Goal: Check status: Check status

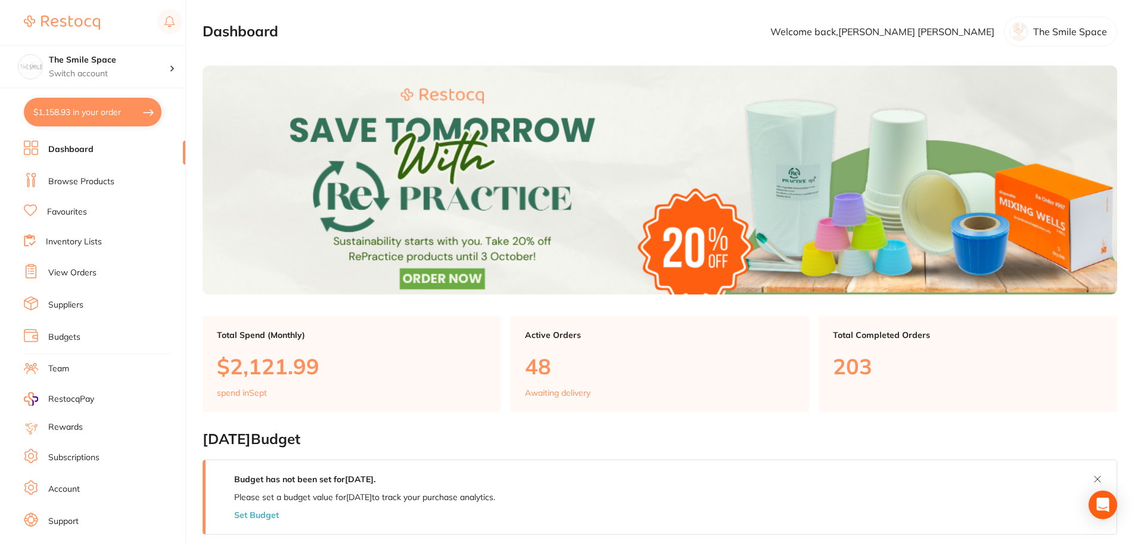
click at [81, 117] on button "$1,158.93 in your order" at bounding box center [93, 112] width 138 height 29
checkbox input "true"
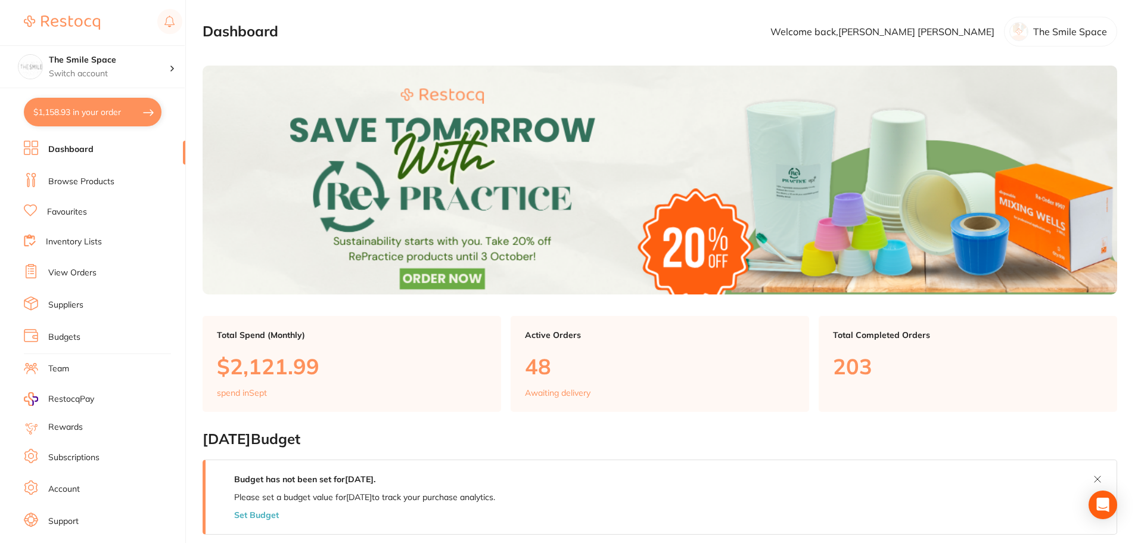
checkbox input "true"
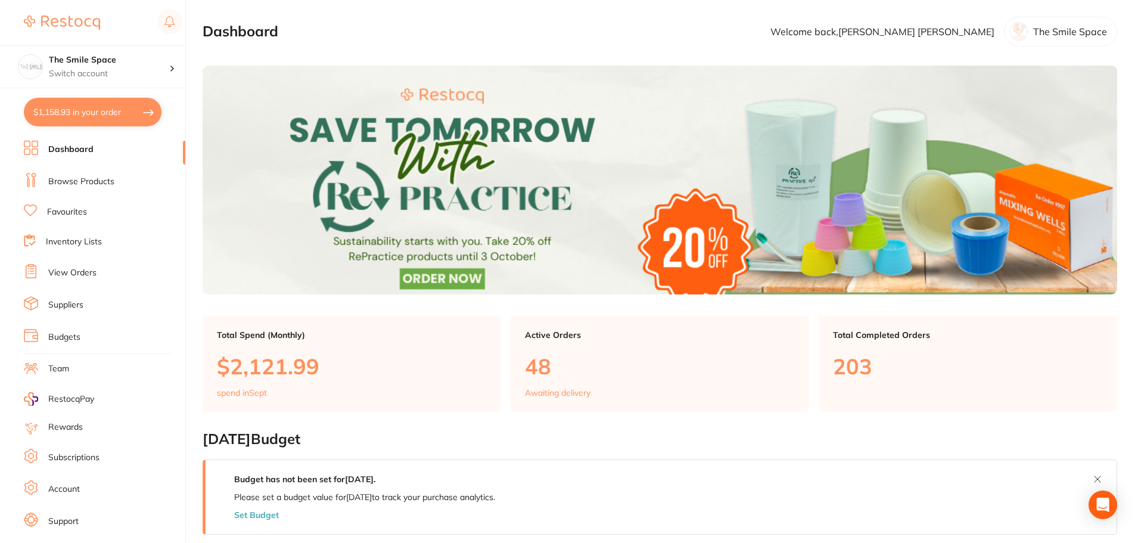
checkbox input "true"
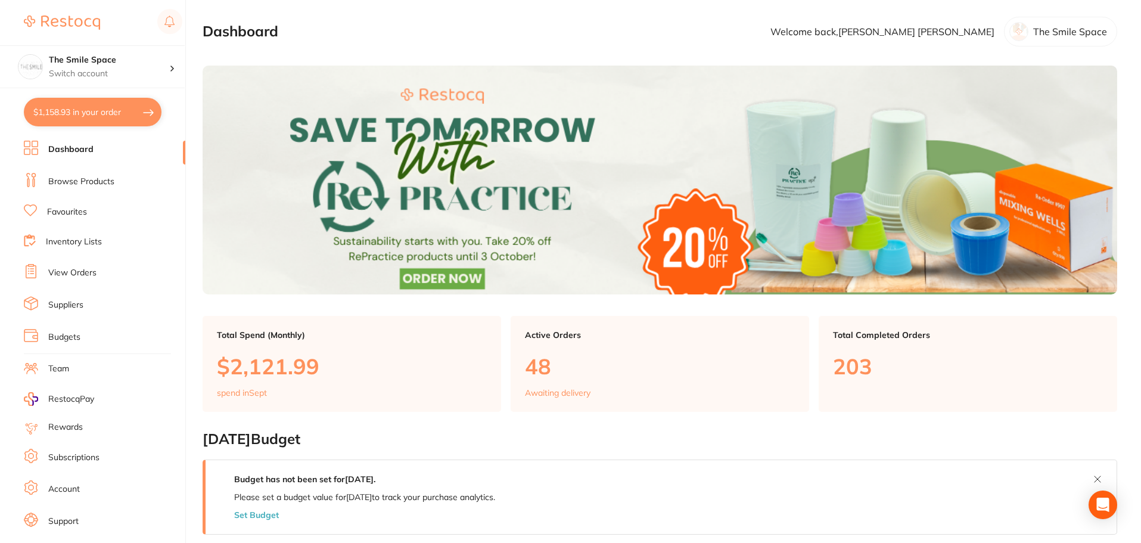
checkbox input "true"
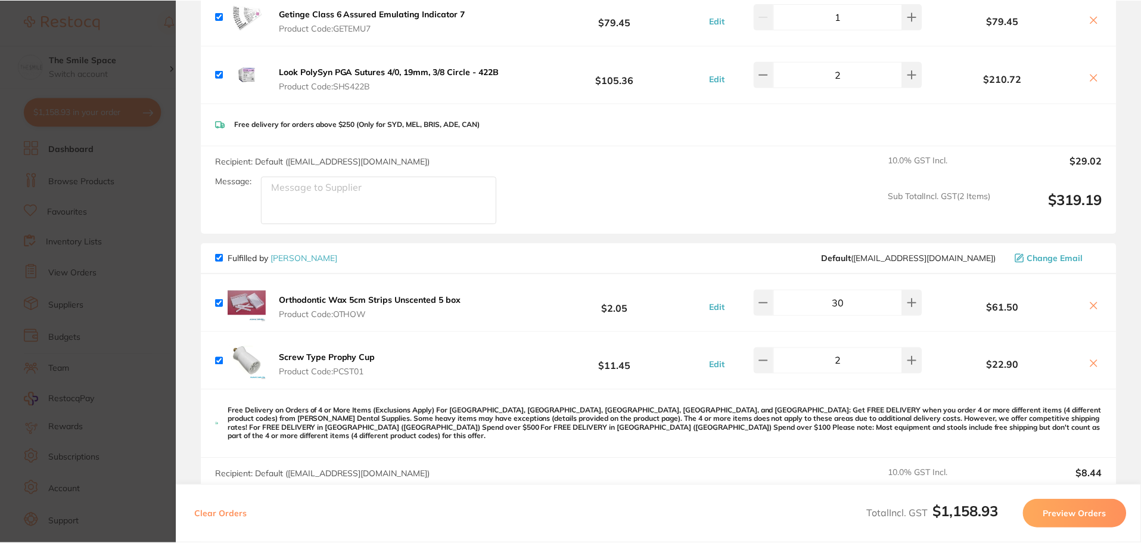
scroll to position [179, 0]
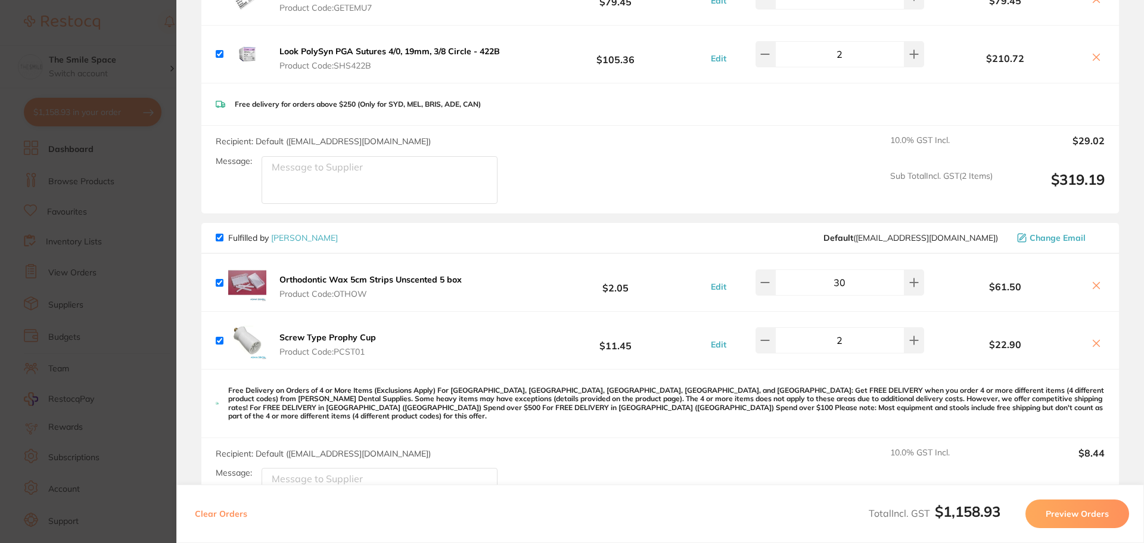
click at [297, 232] on link "[PERSON_NAME]" at bounding box center [304, 237] width 67 height 11
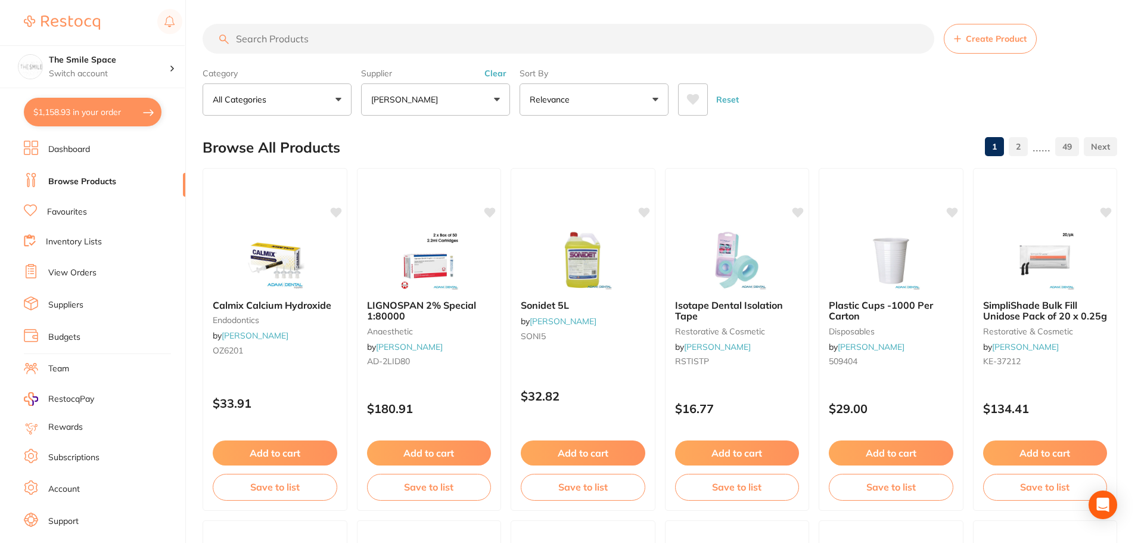
click at [79, 276] on link "View Orders" at bounding box center [72, 273] width 48 height 12
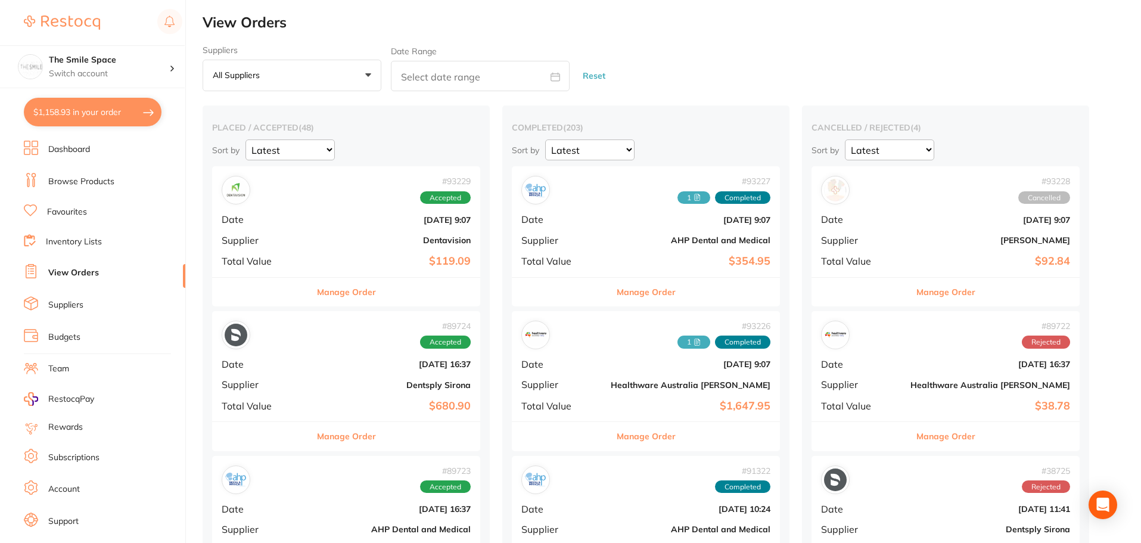
click at [321, 80] on button "All suppliers +0" at bounding box center [292, 76] width 179 height 32
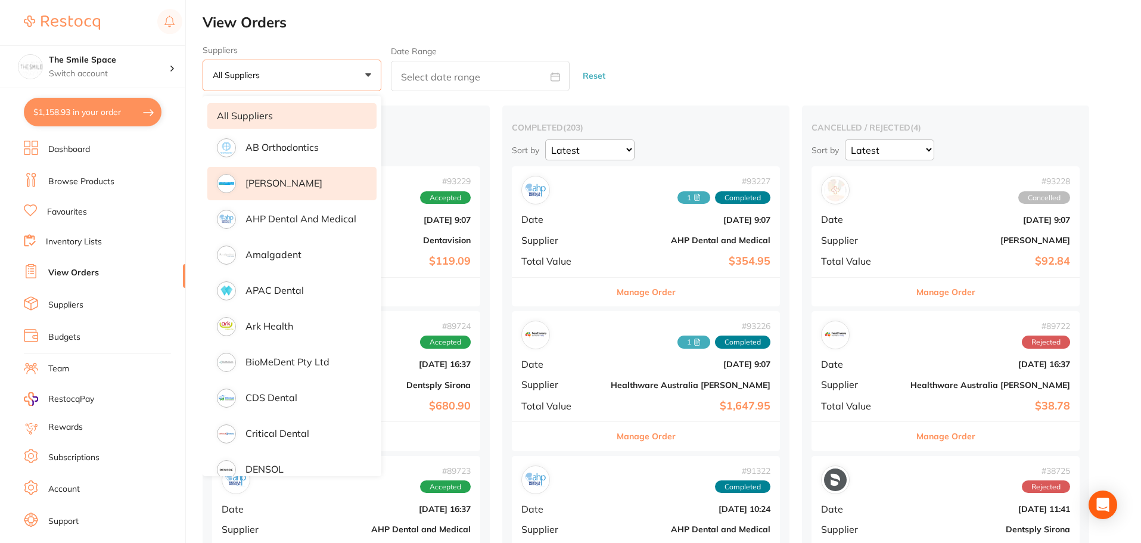
click at [284, 188] on p "[PERSON_NAME]" at bounding box center [283, 183] width 77 height 11
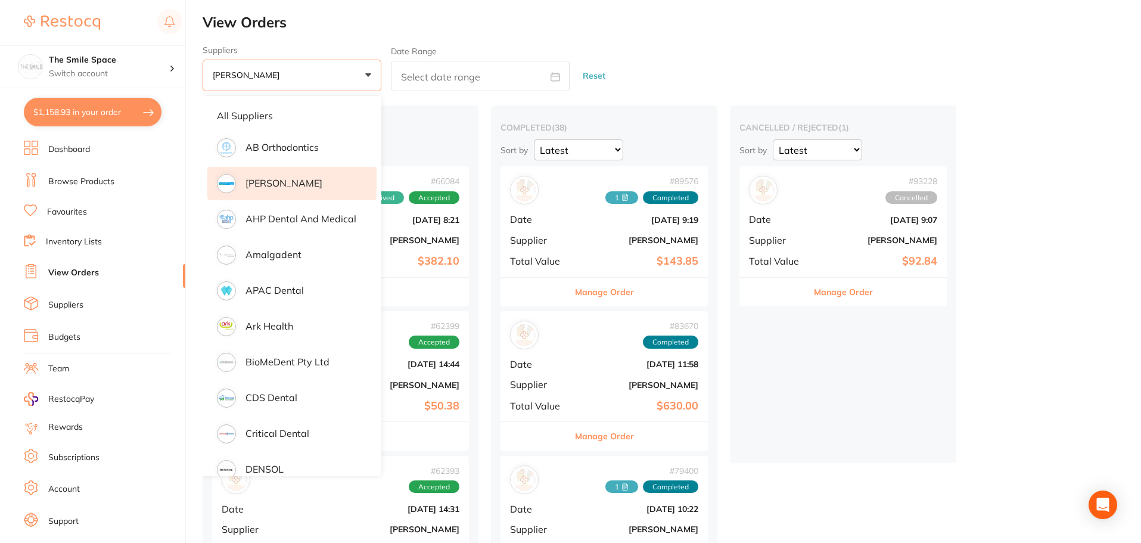
click at [745, 29] on h2 "View Orders" at bounding box center [672, 22] width 938 height 17
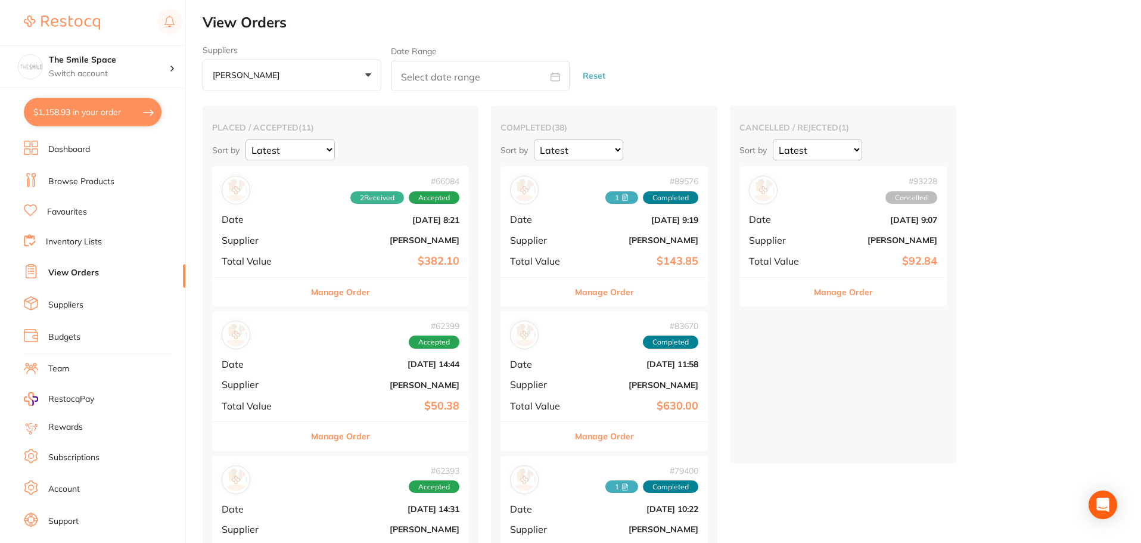
click at [599, 292] on button "Manage Order" at bounding box center [604, 292] width 59 height 29
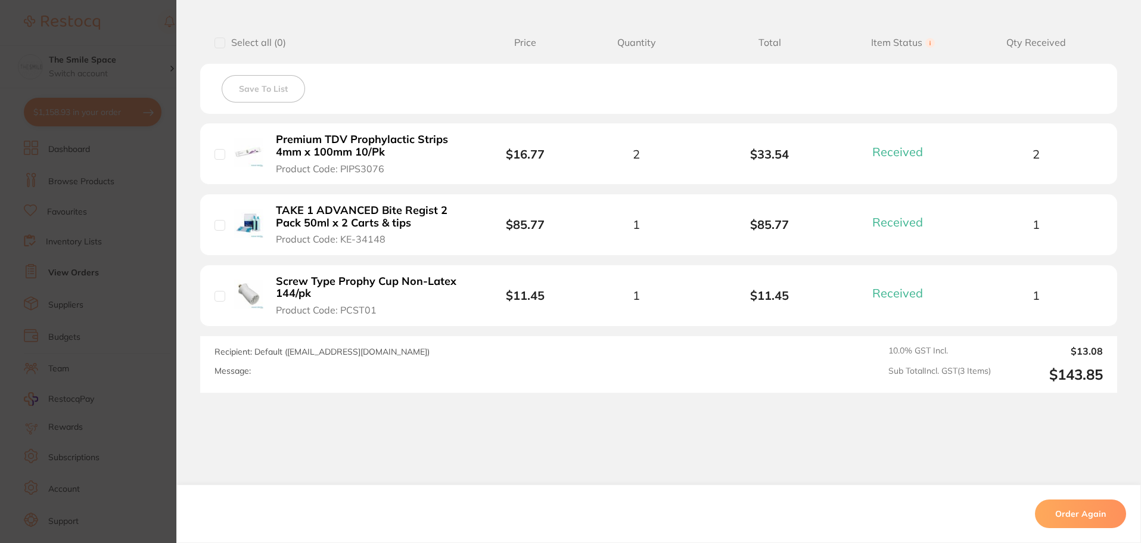
scroll to position [298, 0]
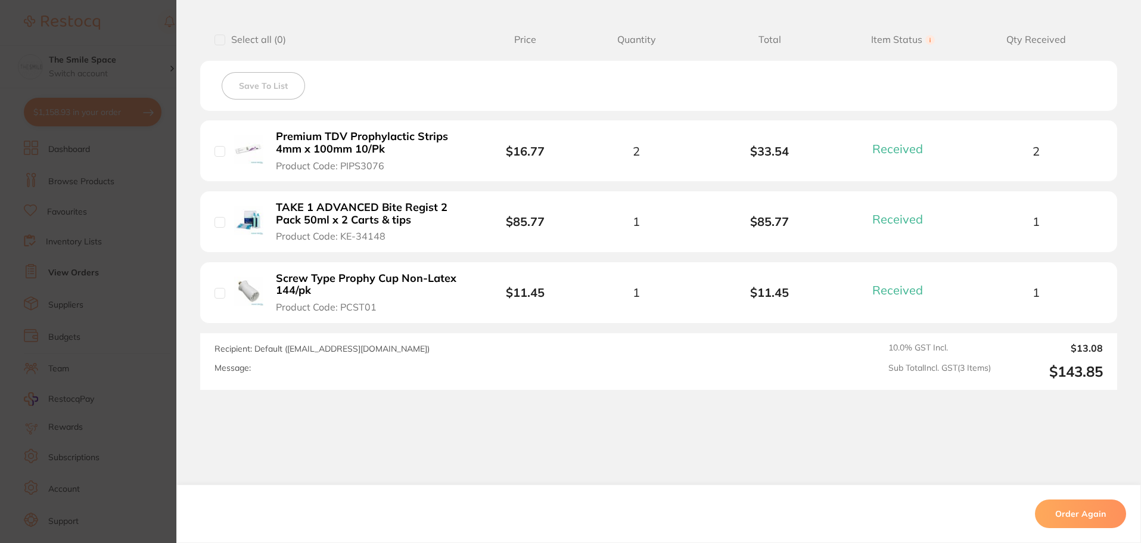
click at [161, 33] on section "Order ID: Restocq- 89576 Order Information 3 Received Completed Order Date [DAT…" at bounding box center [570, 271] width 1141 height 543
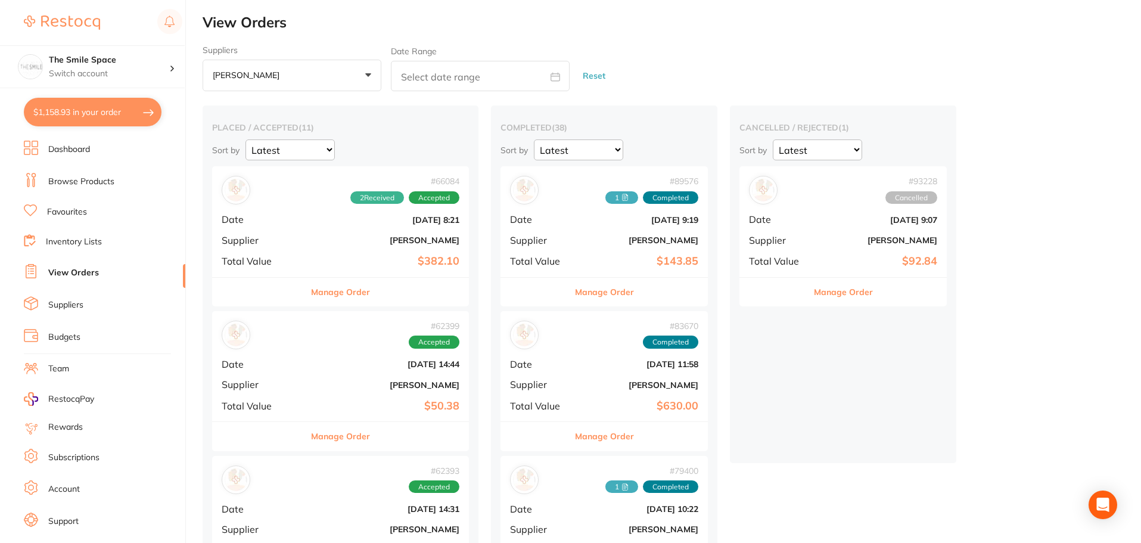
click at [643, 439] on div "Manage Order" at bounding box center [604, 435] width 207 height 29
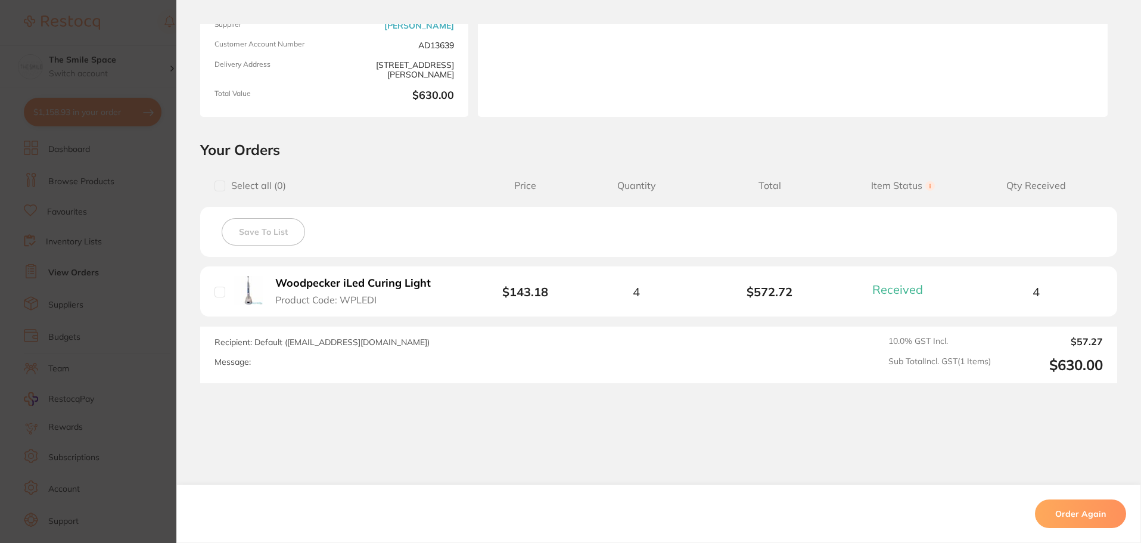
scroll to position [170, 0]
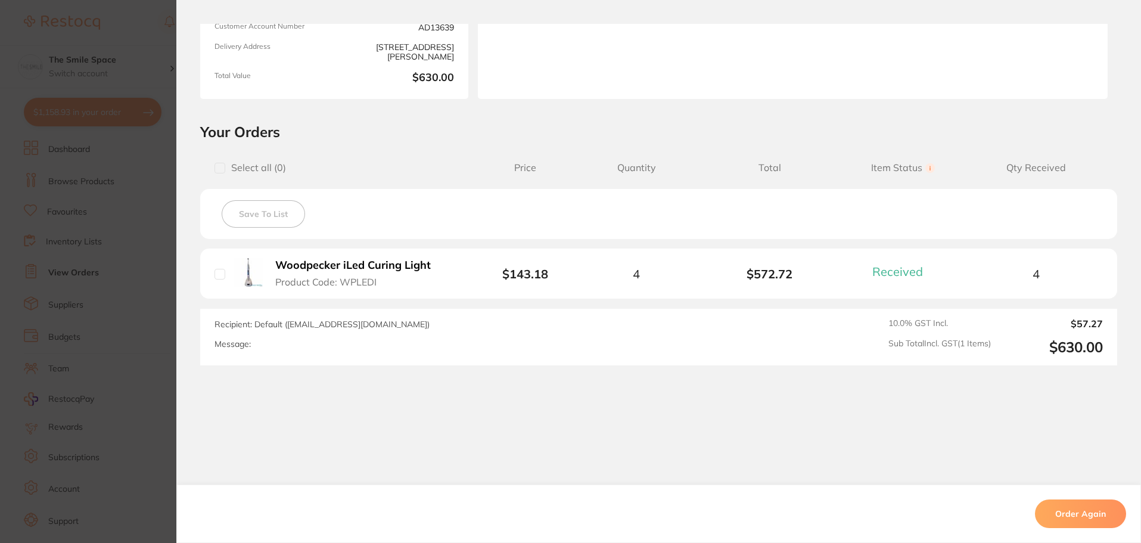
click at [166, 293] on section "Order ID: Restocq- 83670 Order Information 1 Received Completed Order Date [DAT…" at bounding box center [570, 271] width 1141 height 543
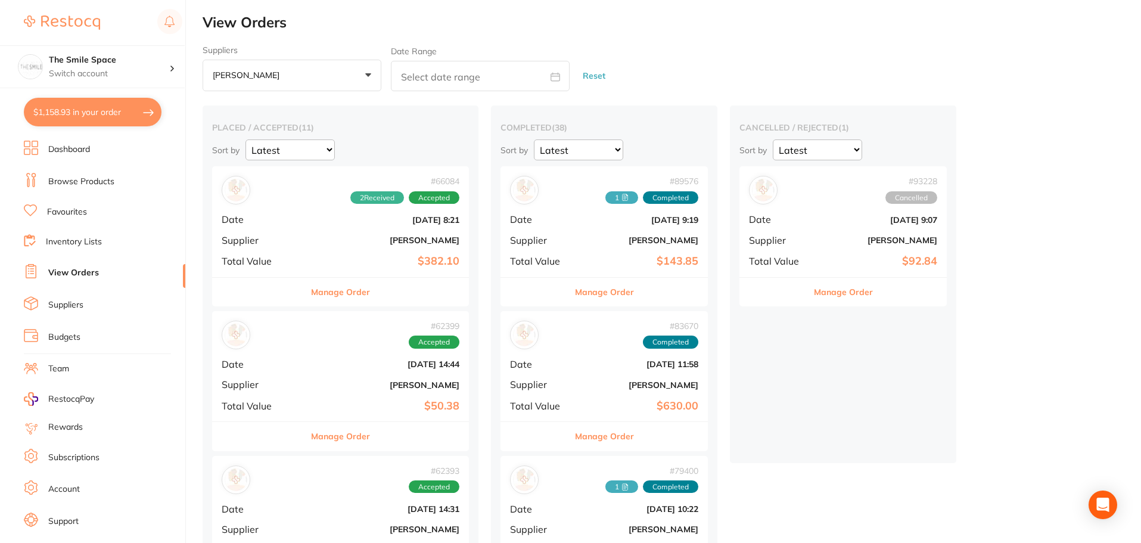
click at [343, 443] on button "Manage Order" at bounding box center [340, 436] width 59 height 29
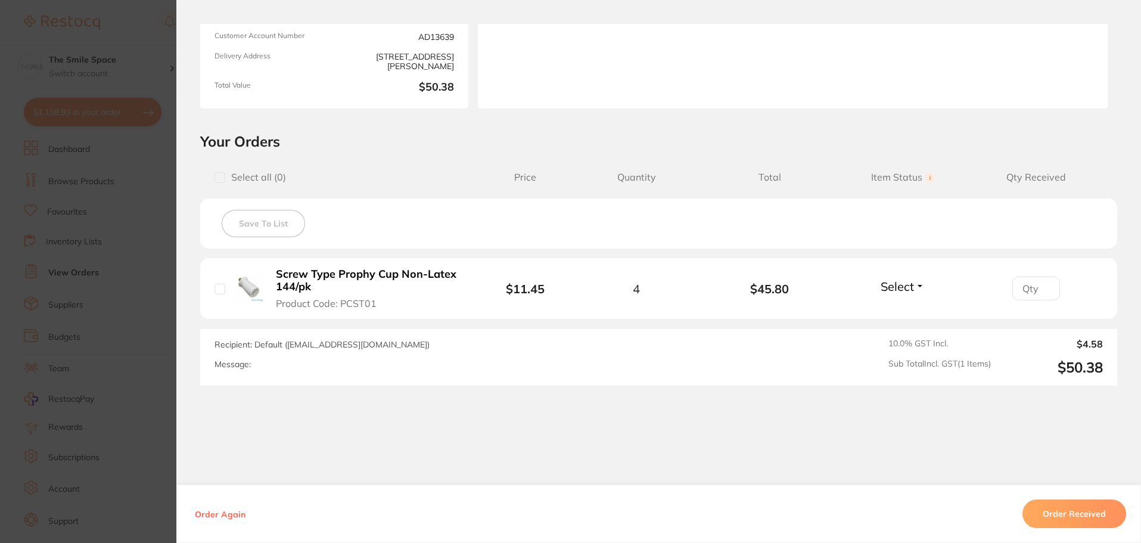
scroll to position [179, 0]
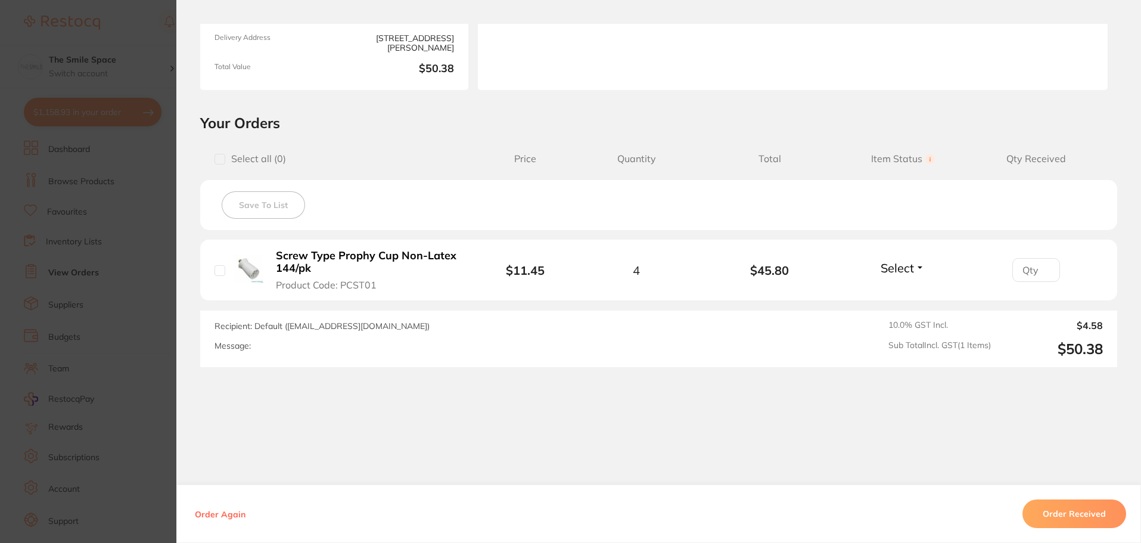
click at [176, 267] on section "Your Orders Select all ( 0 ) Price Quantity Total Item Status You can use this …" at bounding box center [658, 240] width 965 height 253
click at [115, 229] on section "Order ID: Restocq- 62399 Order Information Accepted Order Date [DATE] 14:44 Sup…" at bounding box center [570, 271] width 1141 height 543
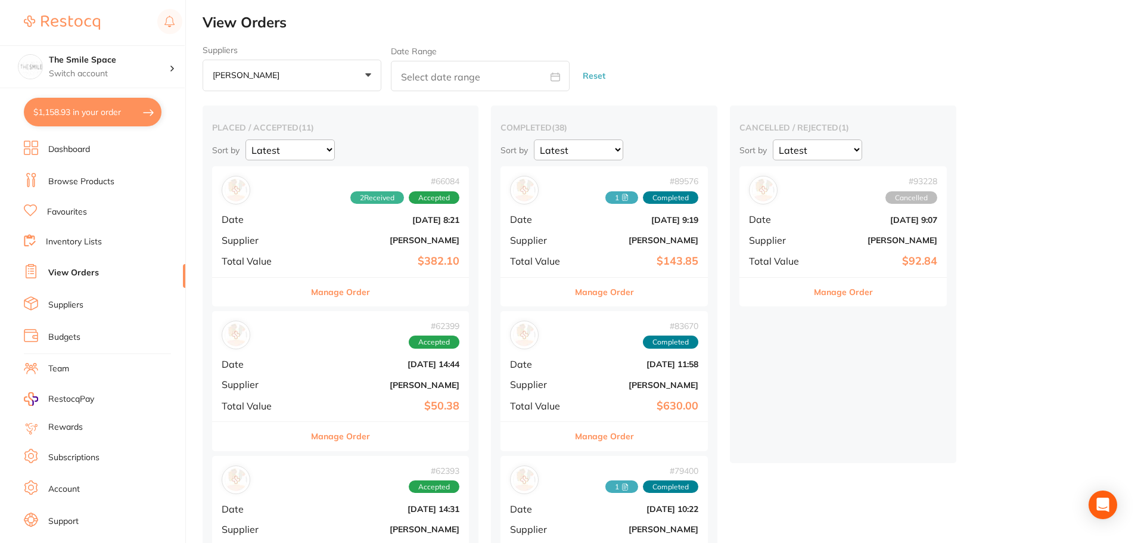
click at [358, 292] on button "Manage Order" at bounding box center [340, 292] width 59 height 29
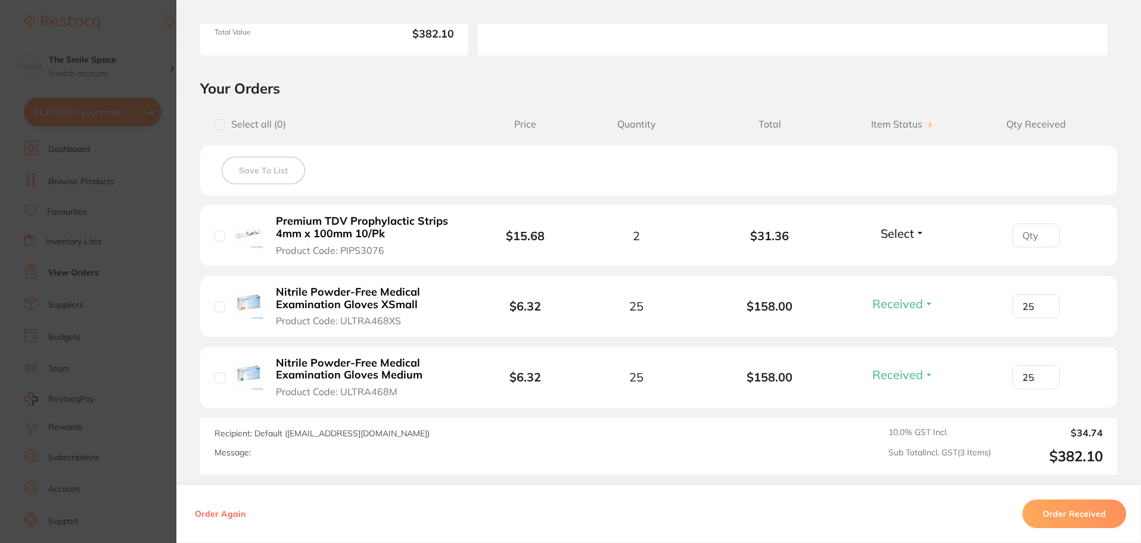
scroll to position [238, 0]
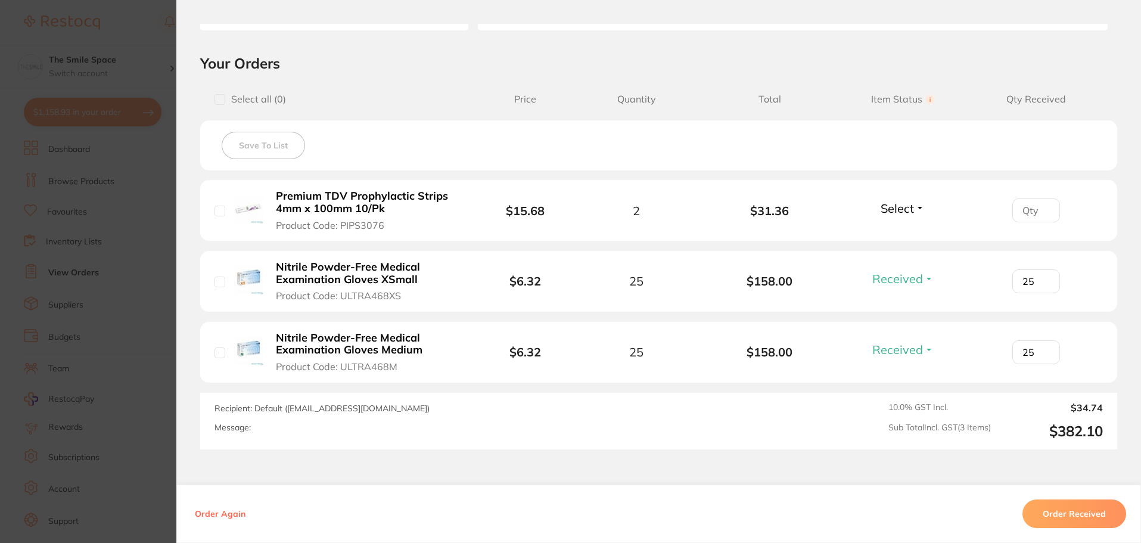
click at [142, 216] on section "Order ID: Restocq- 66084 Order Information 2 Received Accepted Order Date [DATE…" at bounding box center [570, 271] width 1141 height 543
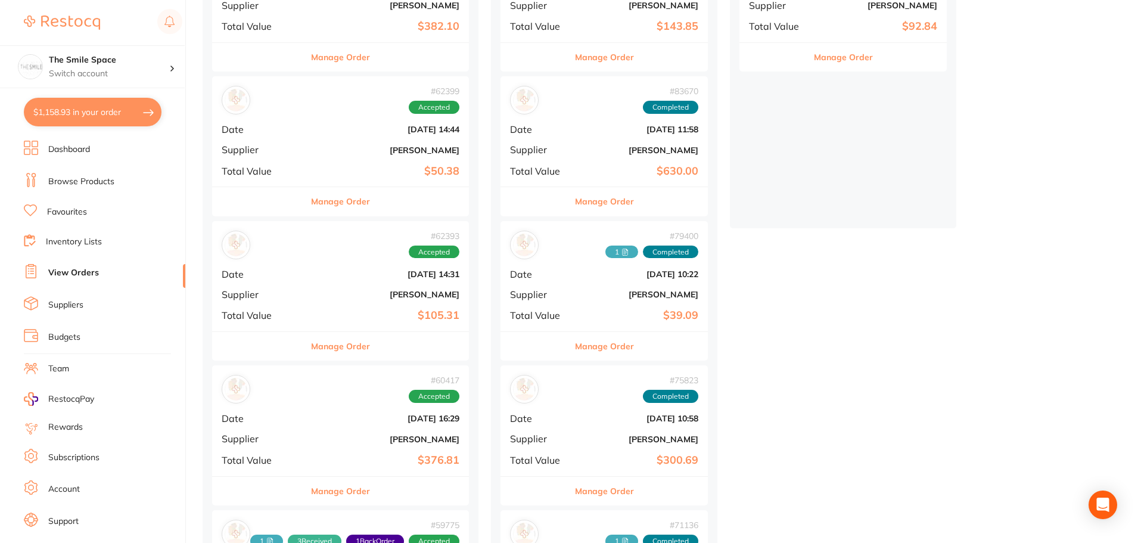
scroll to position [238, 0]
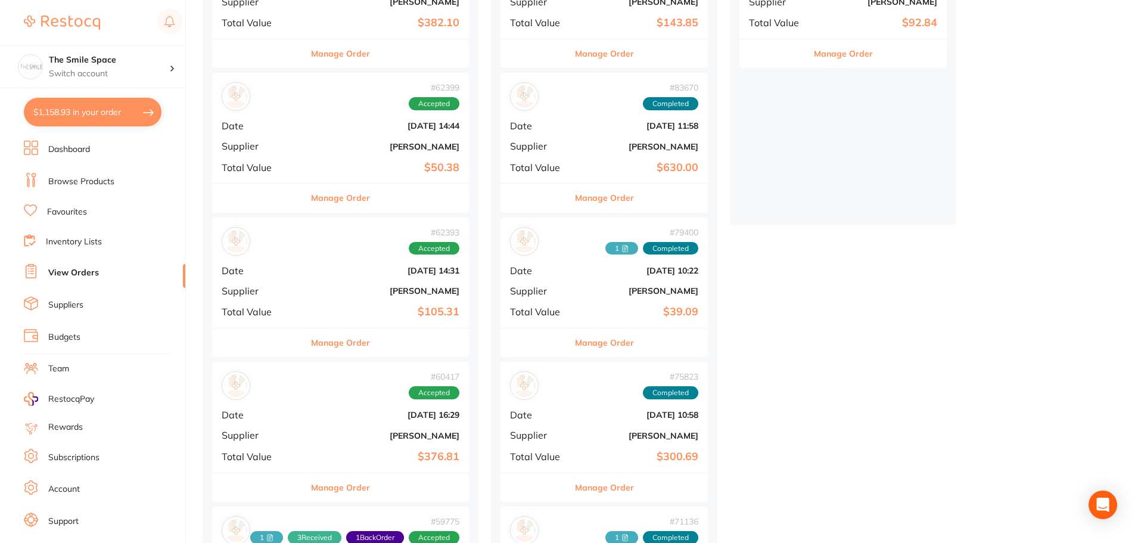
click at [620, 332] on button "Manage Order" at bounding box center [604, 342] width 59 height 29
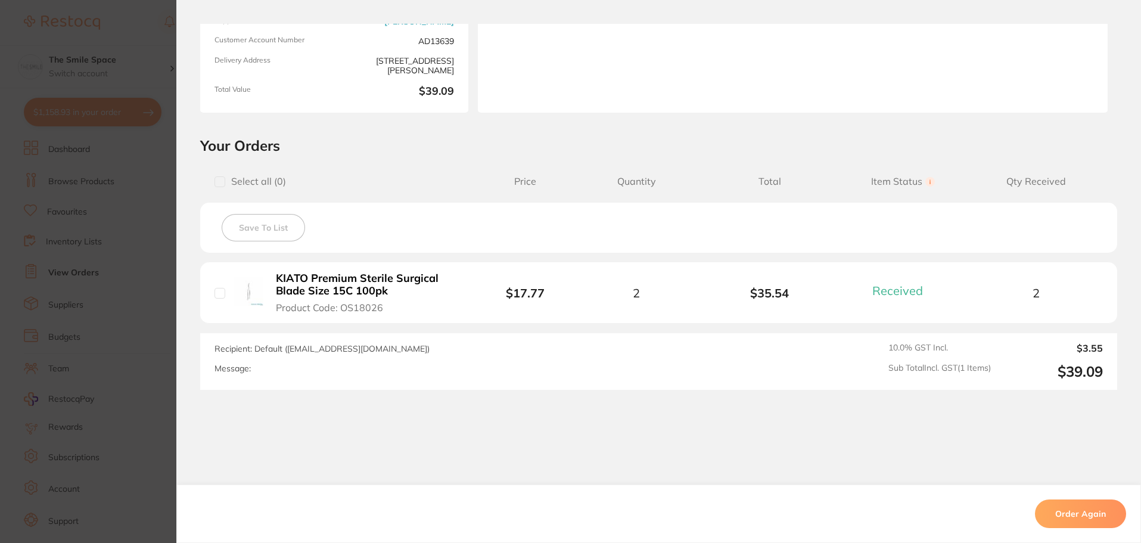
scroll to position [181, 0]
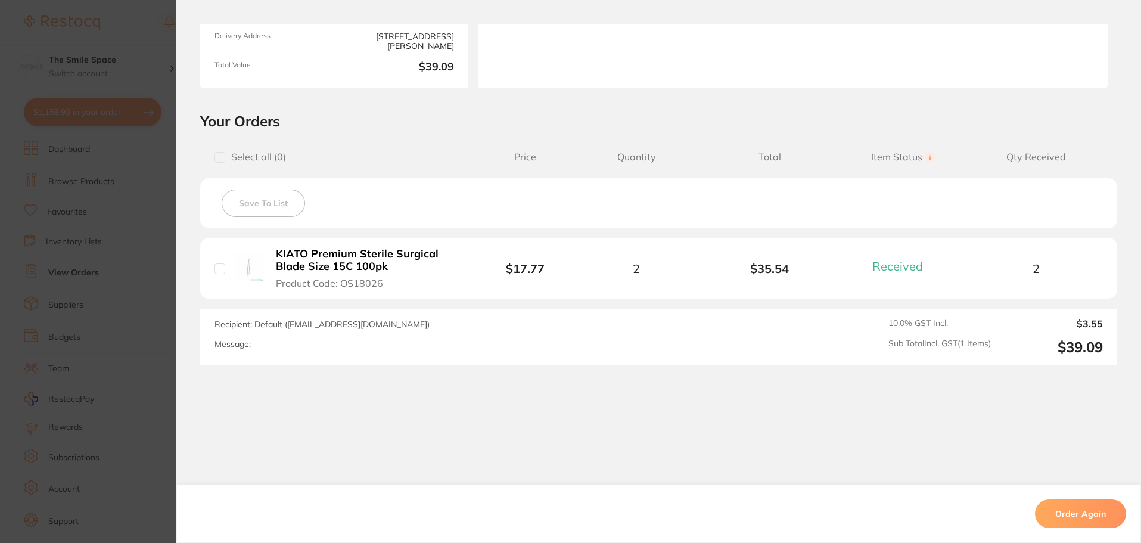
click at [144, 219] on section "Order ID: Restocq- 79400 Order Information 1 Received Completed Order Date [DAT…" at bounding box center [570, 271] width 1141 height 543
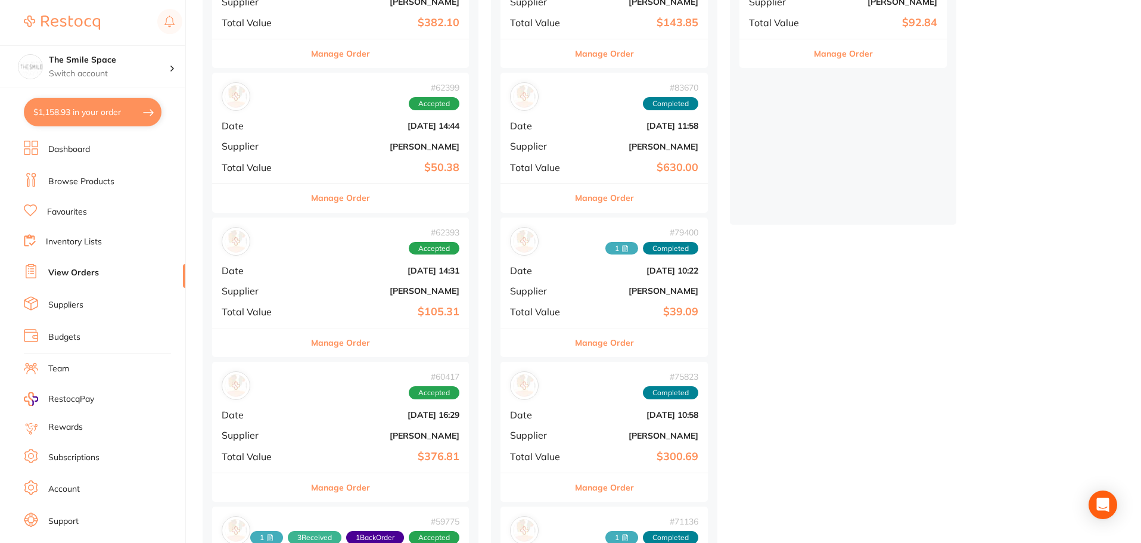
click at [370, 485] on button "Manage Order" at bounding box center [340, 487] width 59 height 29
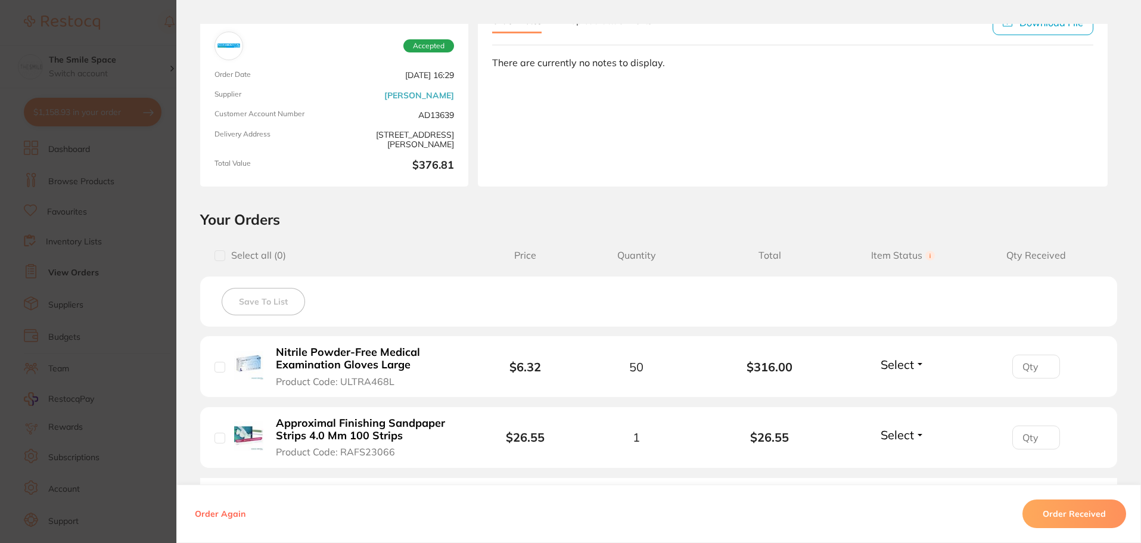
scroll to position [238, 0]
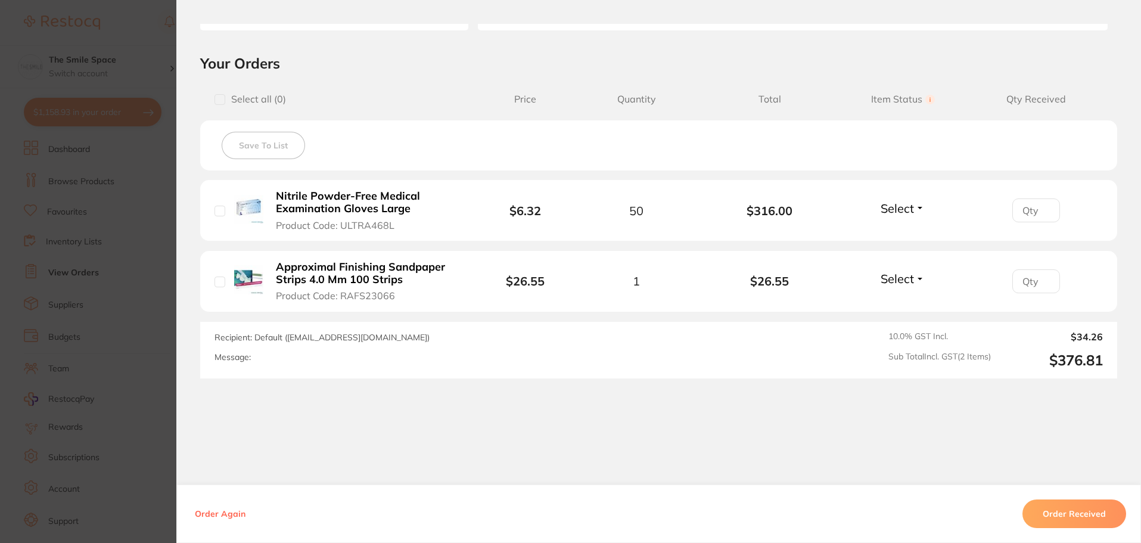
click at [170, 295] on section "Order ID: Restocq- 60417 Order Information Accepted Order Date [DATE] 16:29 Sup…" at bounding box center [570, 271] width 1141 height 543
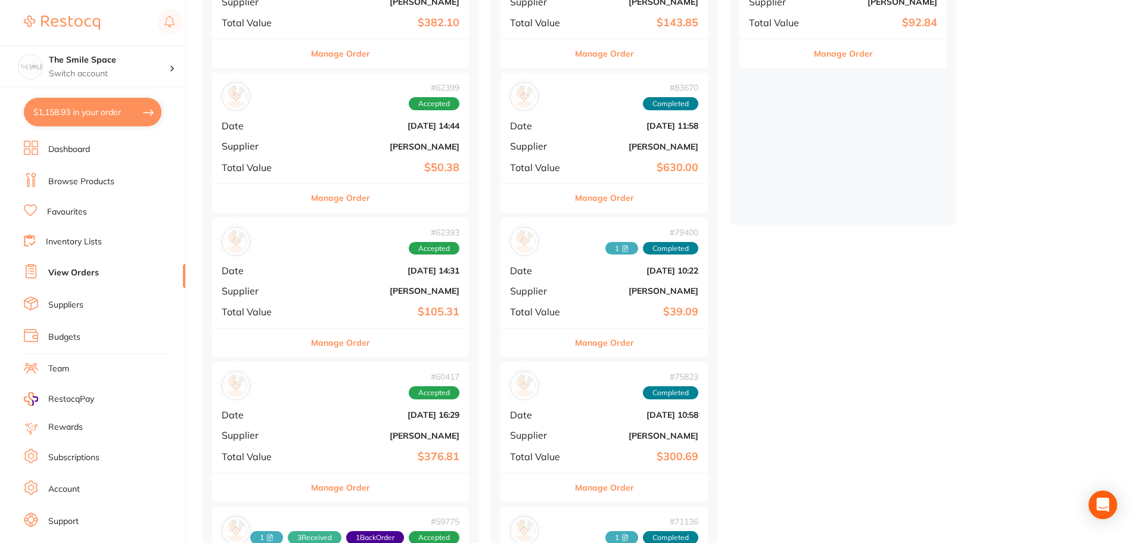
click at [372, 338] on div "Manage Order" at bounding box center [340, 342] width 257 height 29
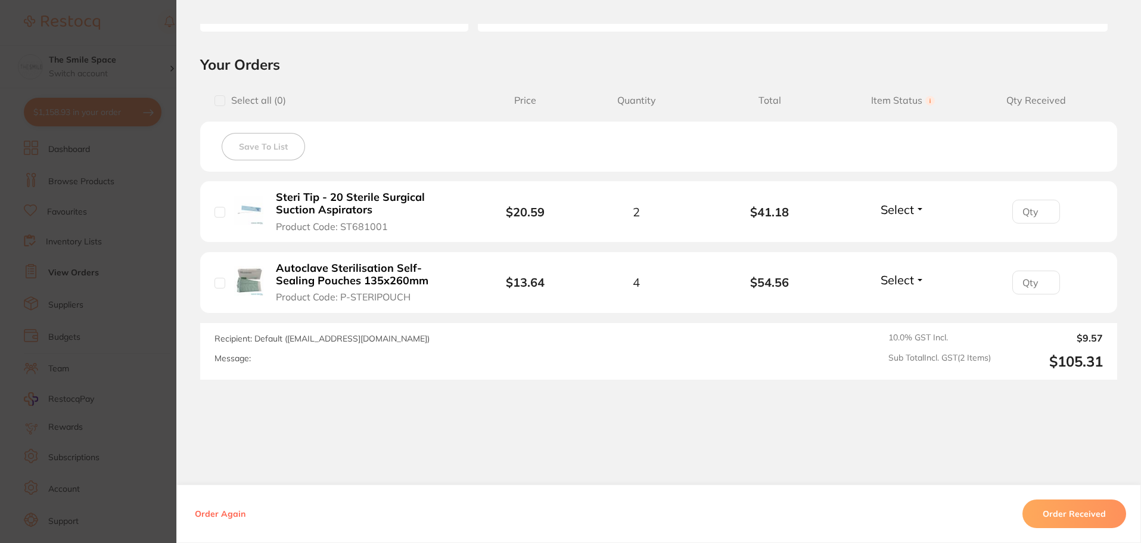
scroll to position [238, 0]
click at [151, 312] on section "Order ID: Restocq- 62393 Order Information Accepted Order Date [DATE] 14:31 Sup…" at bounding box center [570, 271] width 1141 height 543
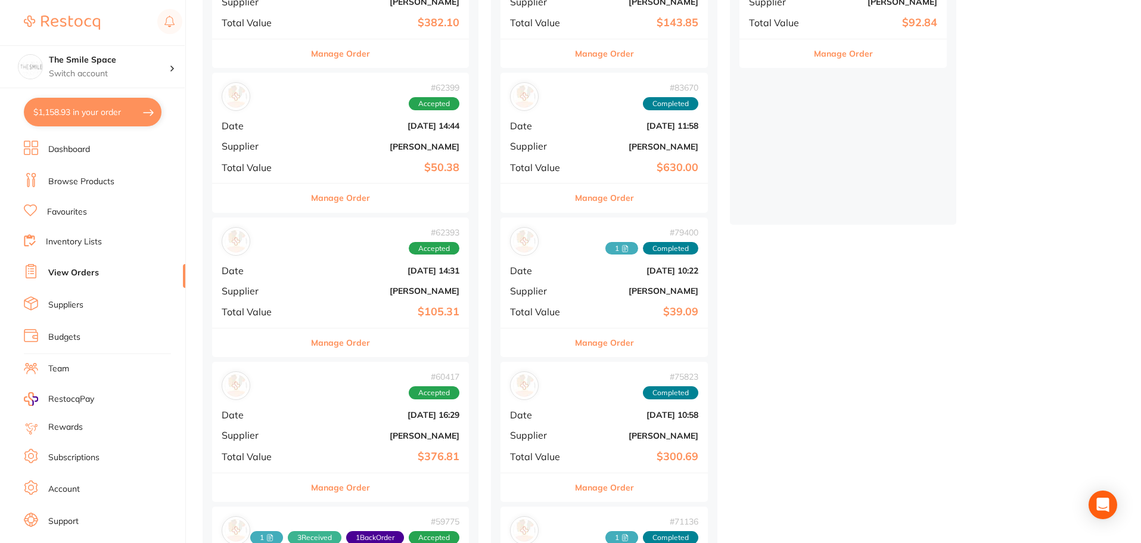
click at [379, 208] on div "Manage Order" at bounding box center [340, 197] width 257 height 29
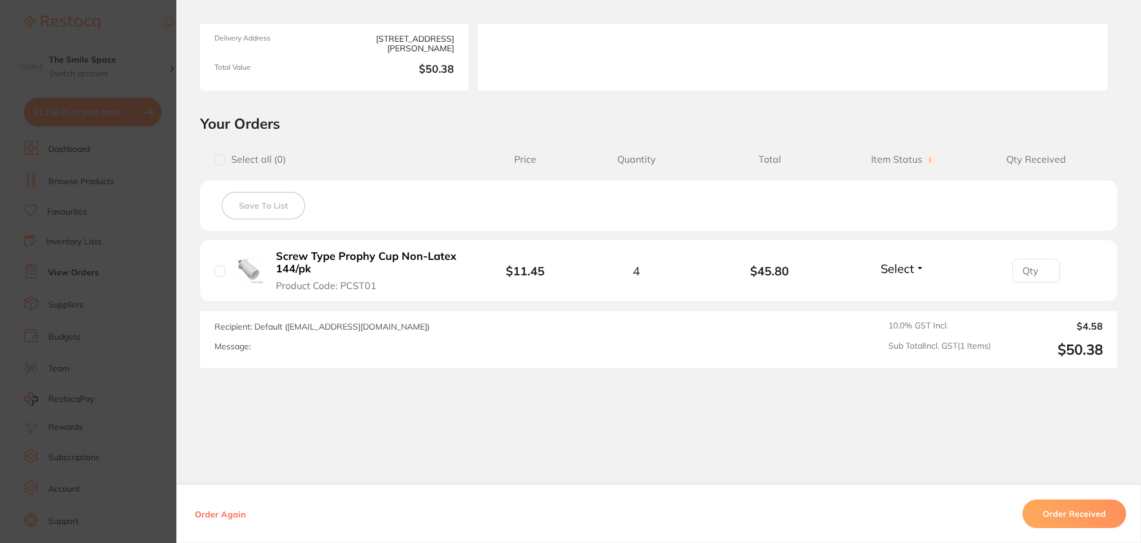
scroll to position [181, 0]
click at [156, 312] on section "Order ID: Restocq- 62399 Order Information Accepted Order Date [DATE] 14:44 Sup…" at bounding box center [570, 271] width 1141 height 543
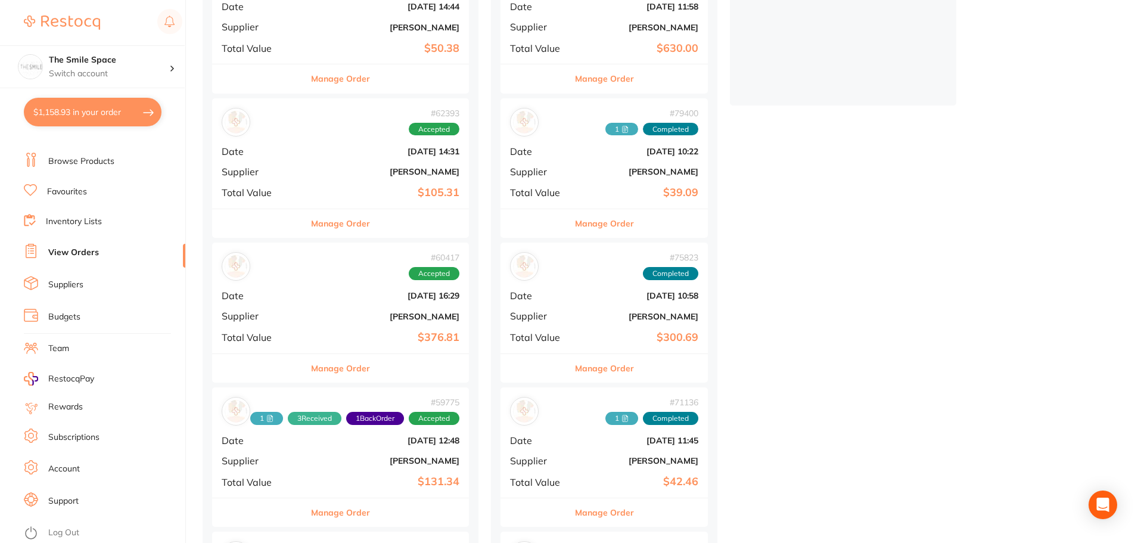
scroll to position [596, 0]
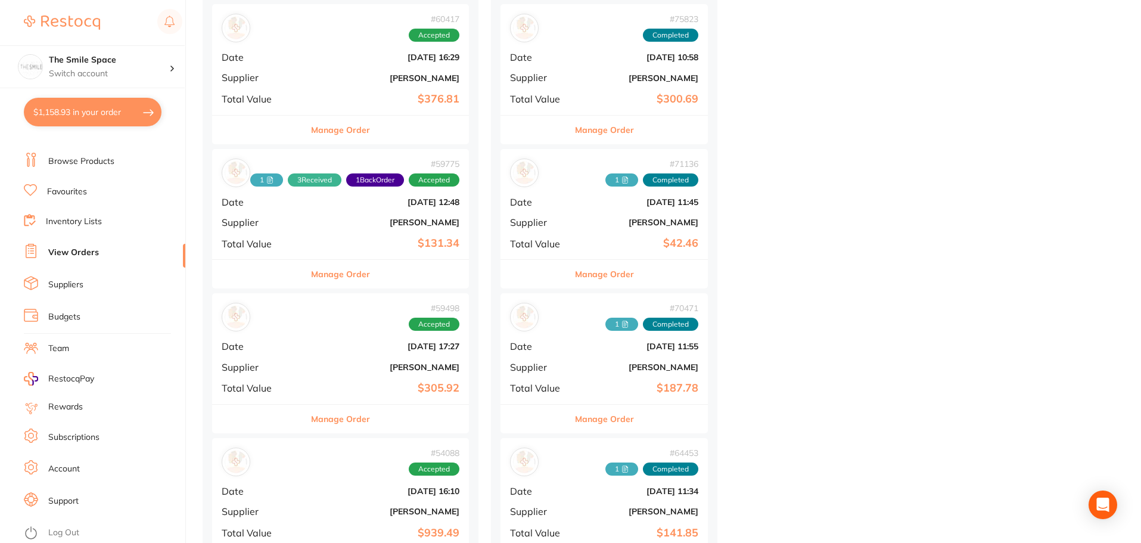
click at [656, 275] on div "Manage Order" at bounding box center [604, 273] width 207 height 29
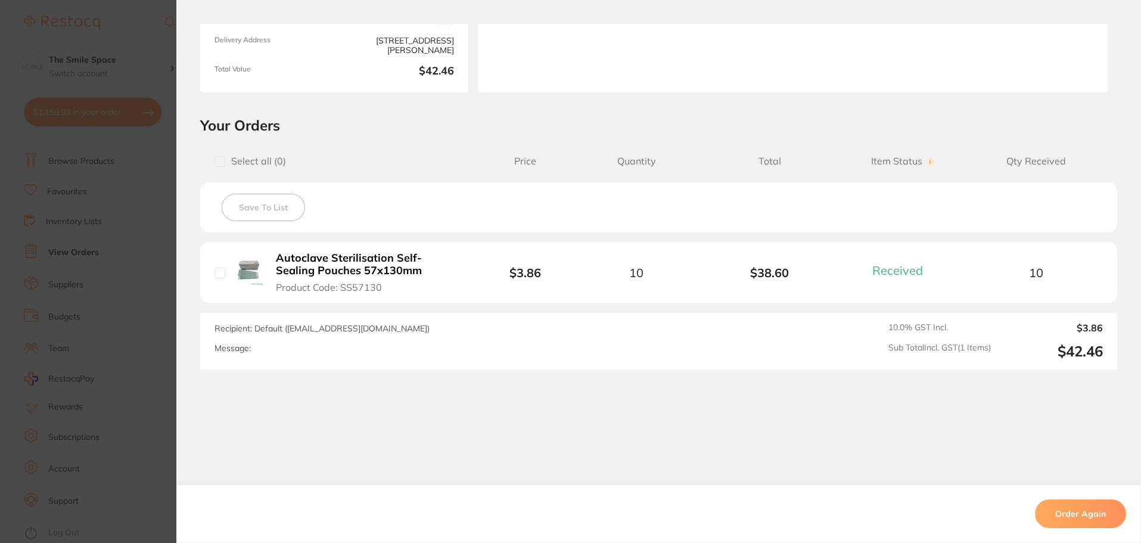
scroll to position [181, 0]
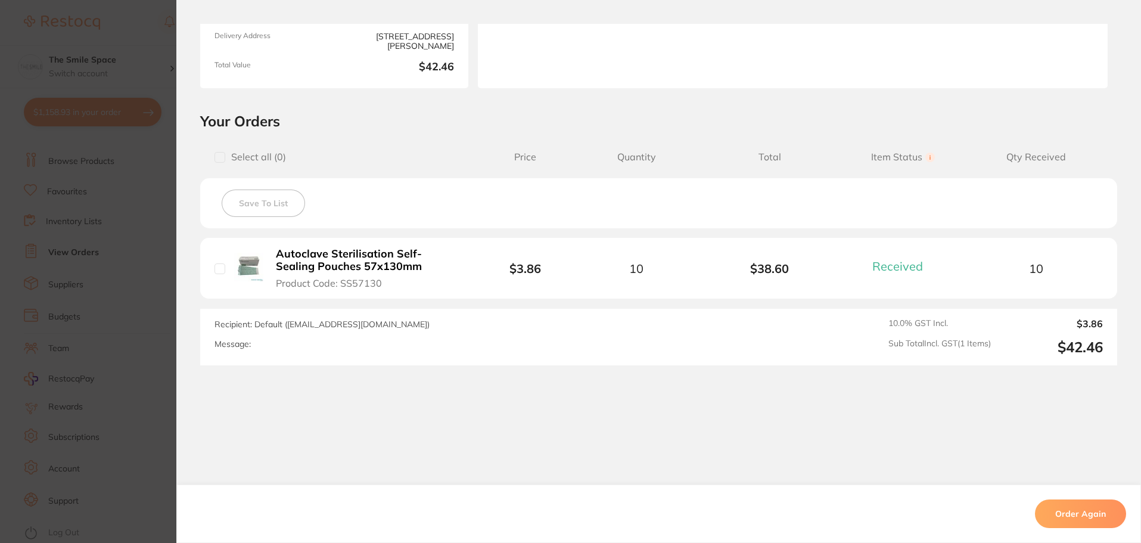
click at [142, 326] on section "Order ID: Restocq- 71136 Order Information 1 Received Completed Order Date [DAT…" at bounding box center [570, 271] width 1141 height 543
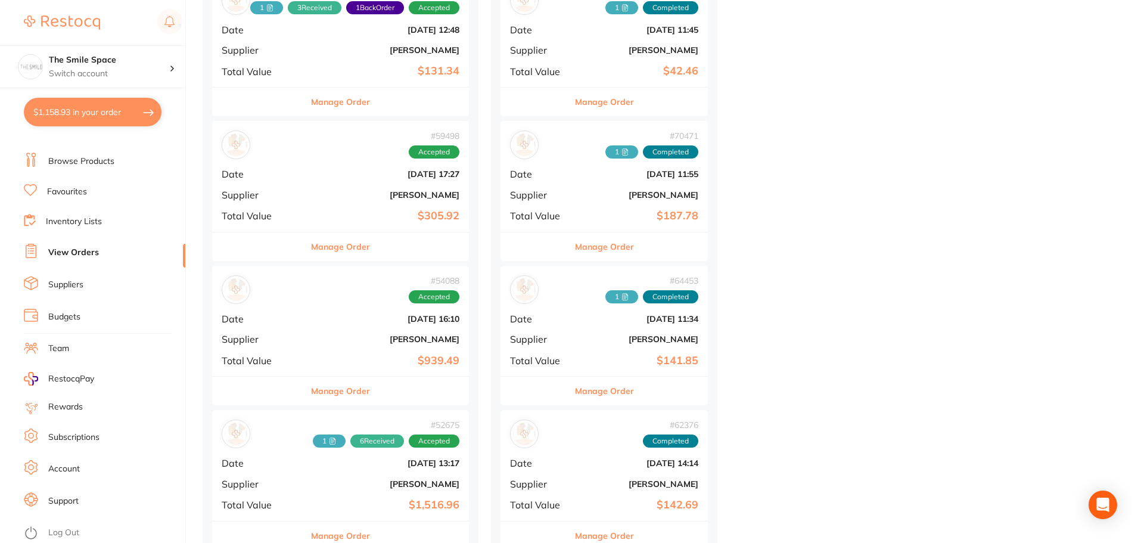
scroll to position [775, 0]
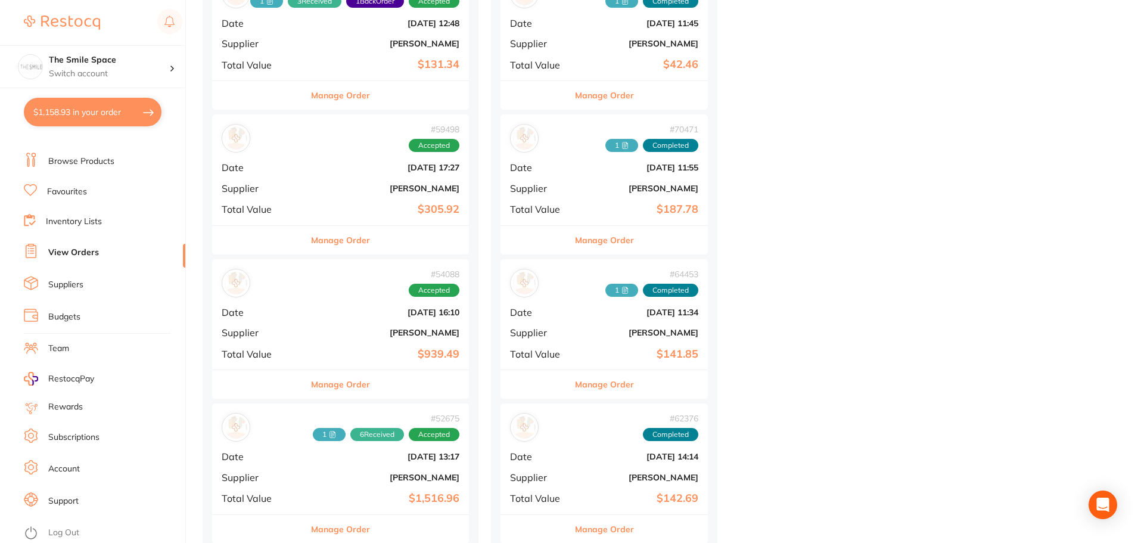
click at [616, 248] on button "Manage Order" at bounding box center [604, 240] width 59 height 29
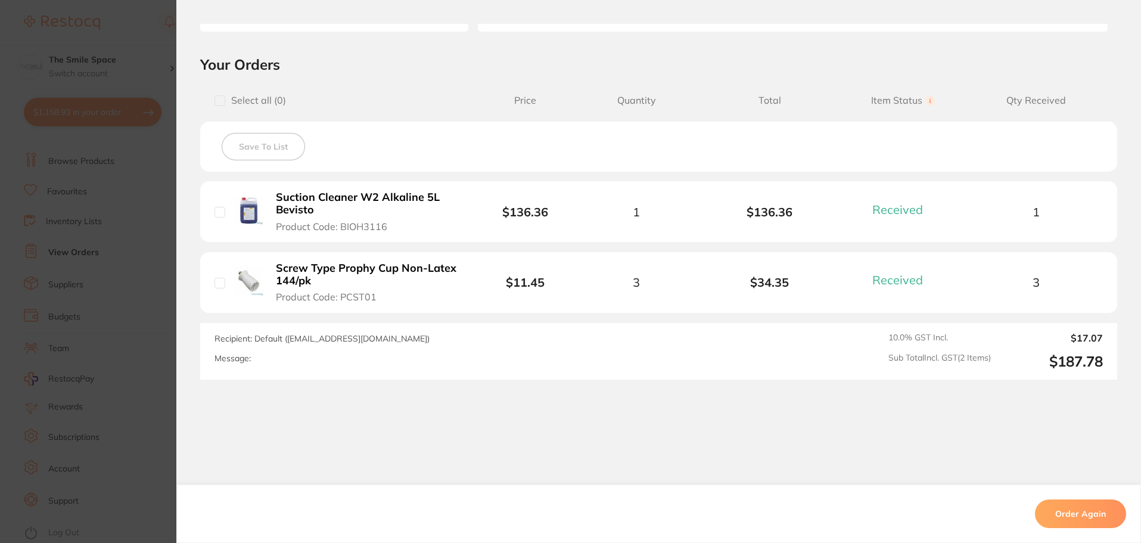
scroll to position [238, 0]
click at [126, 217] on section "Order ID: Restocq- 70471 Order Information 2 Received Completed Order Date [DAT…" at bounding box center [570, 271] width 1141 height 543
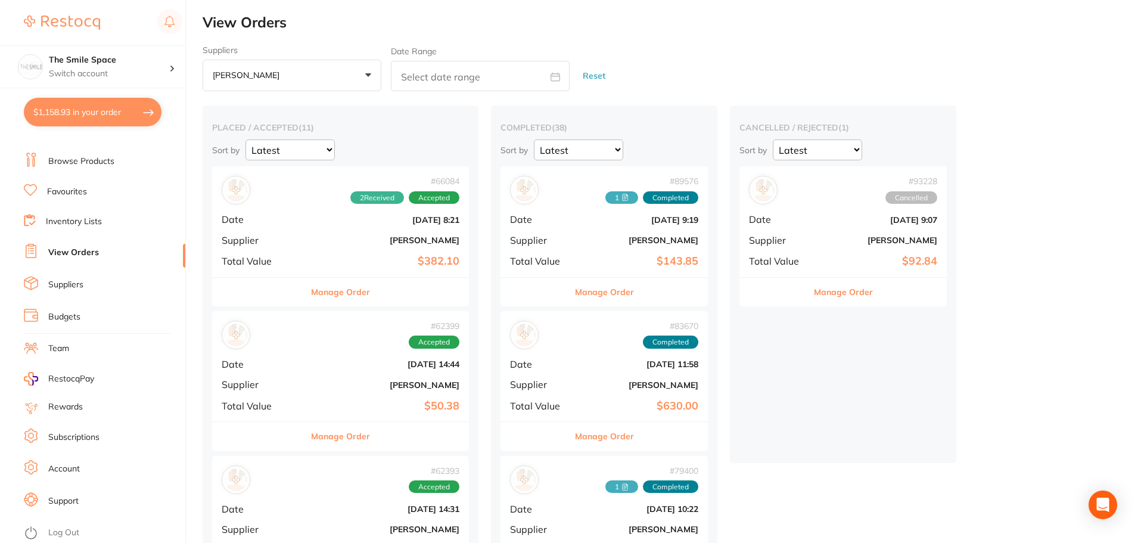
click at [76, 113] on button "$1,158.93 in your order" at bounding box center [93, 112] width 138 height 29
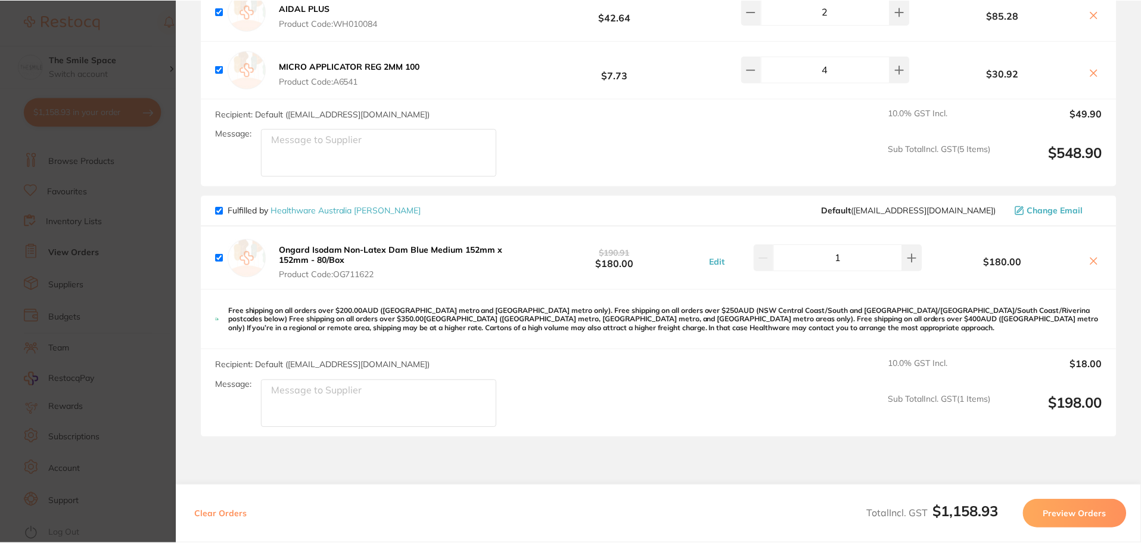
scroll to position [1008, 0]
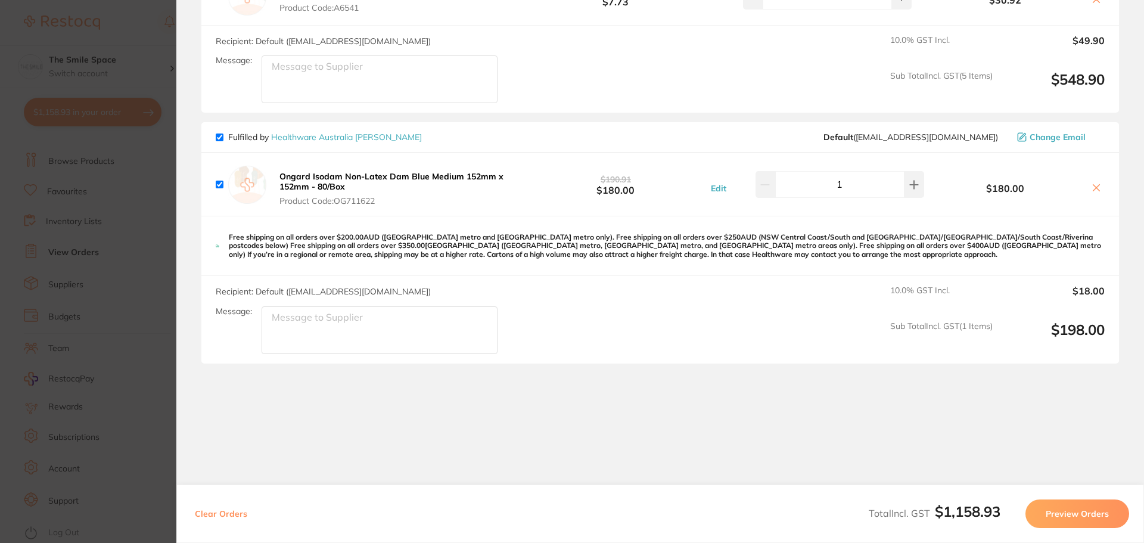
click at [338, 132] on link "Healthware Australia [PERSON_NAME]" at bounding box center [346, 137] width 151 height 11
